Goal: Task Accomplishment & Management: Use online tool/utility

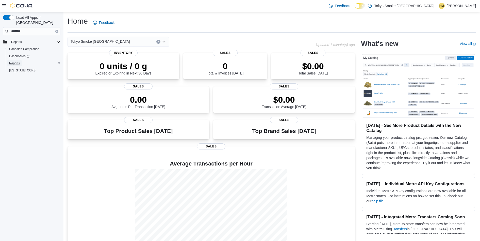
click at [11, 61] on span "Reports" at bounding box center [14, 63] width 11 height 4
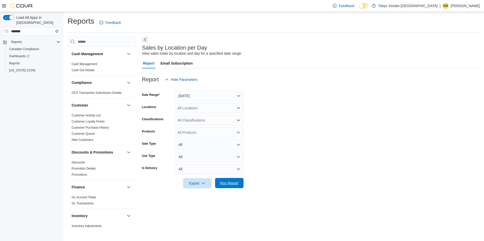
click at [232, 187] on span "Run Report" at bounding box center [229, 183] width 22 height 10
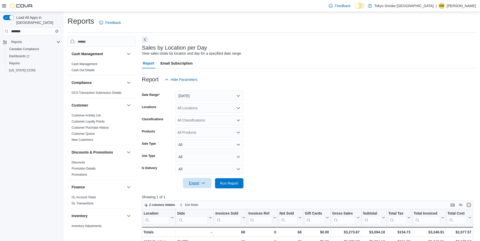
click at [198, 186] on span "Export" at bounding box center [197, 183] width 22 height 10
click at [198, 202] on span "Export to Csv" at bounding box center [198, 203] width 23 height 4
drag, startPoint x: 331, startPoint y: 101, endPoint x: 234, endPoint y: 178, distance: 123.3
click at [331, 101] on form "Date Range Yesterday Locations All Locations Classifications All Classification…" at bounding box center [309, 137] width 335 height 104
click at [467, 6] on p "Krista Maitland" at bounding box center [461, 6] width 29 height 6
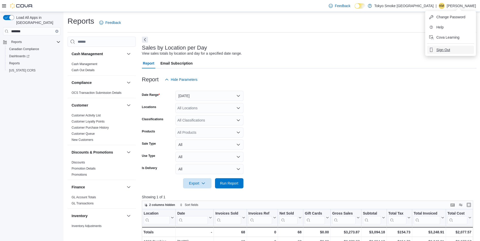
click at [441, 51] on span "Sign Out" at bounding box center [443, 49] width 14 height 5
